Goal: Information Seeking & Learning: Find specific fact

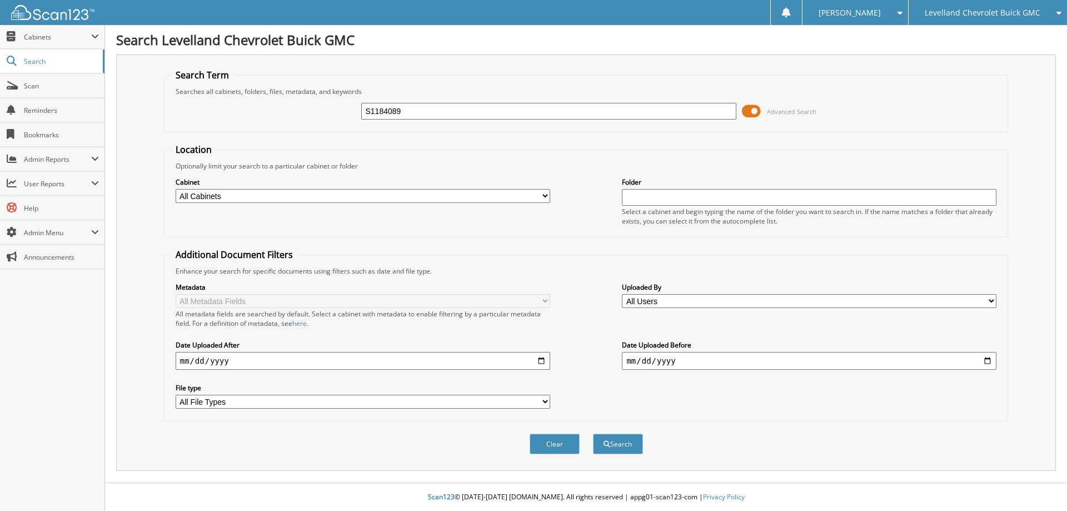
type input "S1184089"
click at [593, 433] on button "Search" at bounding box center [618, 443] width 50 height 21
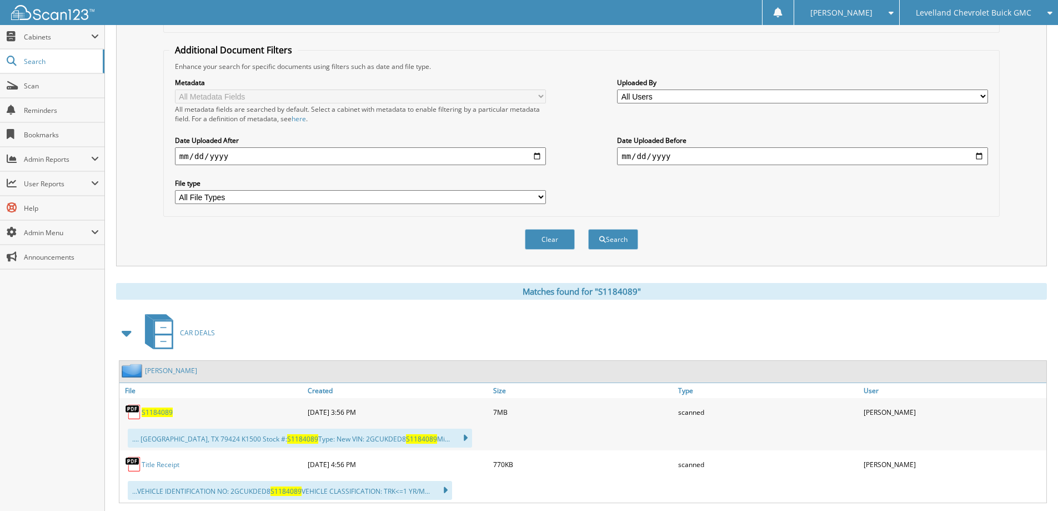
scroll to position [222, 0]
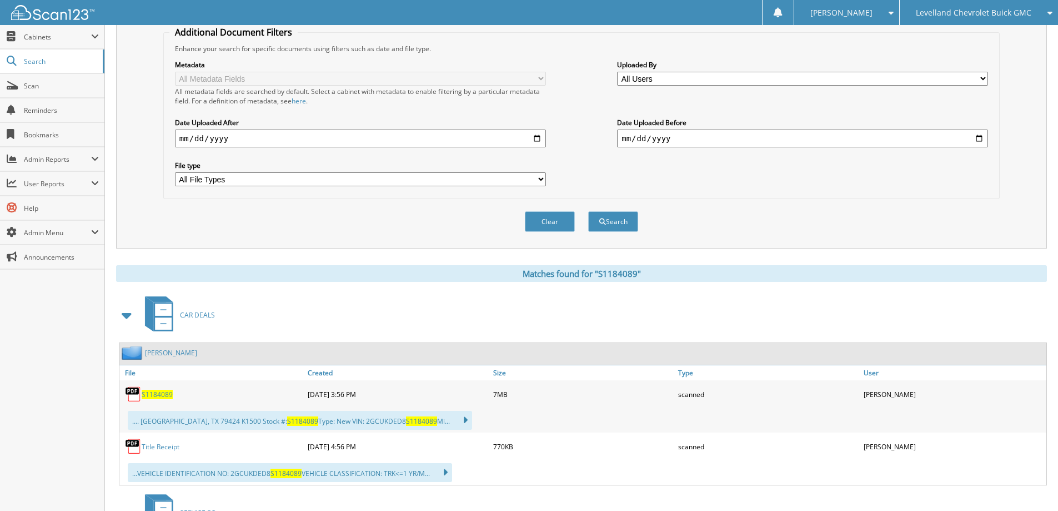
click at [162, 395] on span "S1184089" at bounding box center [157, 393] width 31 height 9
